Goal: Check status: Check status

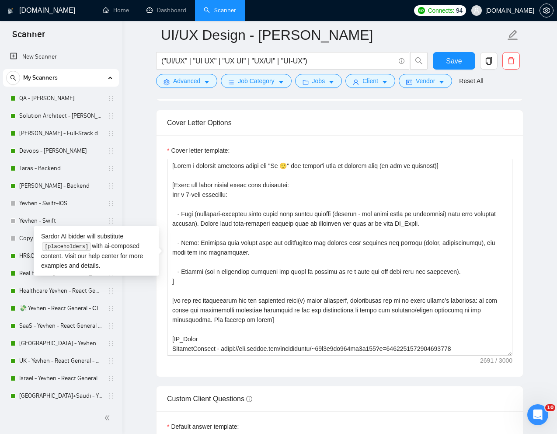
scroll to position [310, 0]
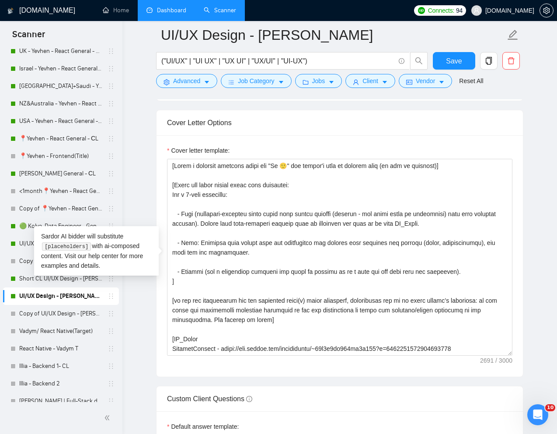
click at [165, 14] on link "Dashboard" at bounding box center [167, 10] width 40 height 7
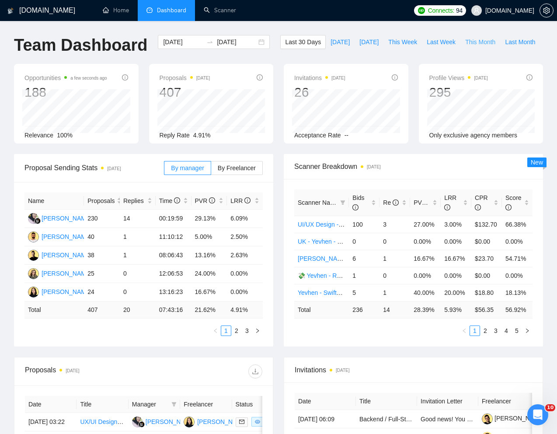
click at [466, 47] on span "This Month" at bounding box center [481, 42] width 30 height 10
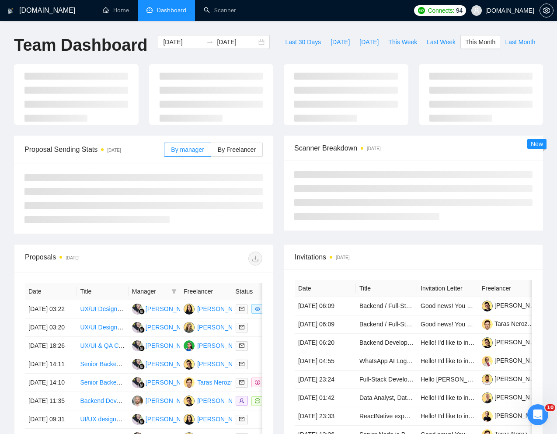
type input "[DATE]"
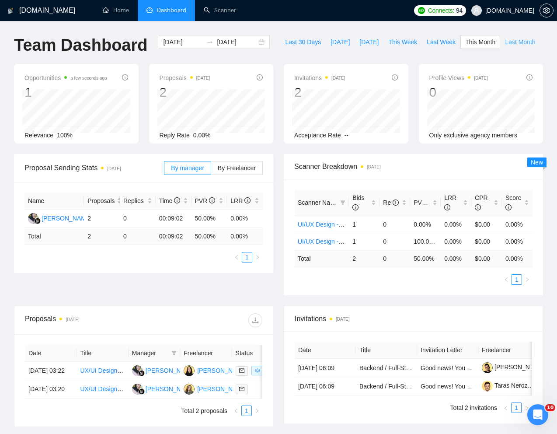
click at [505, 47] on span "Last Month" at bounding box center [520, 42] width 30 height 10
type input "[DATE]"
